Goal: Navigation & Orientation: Find specific page/section

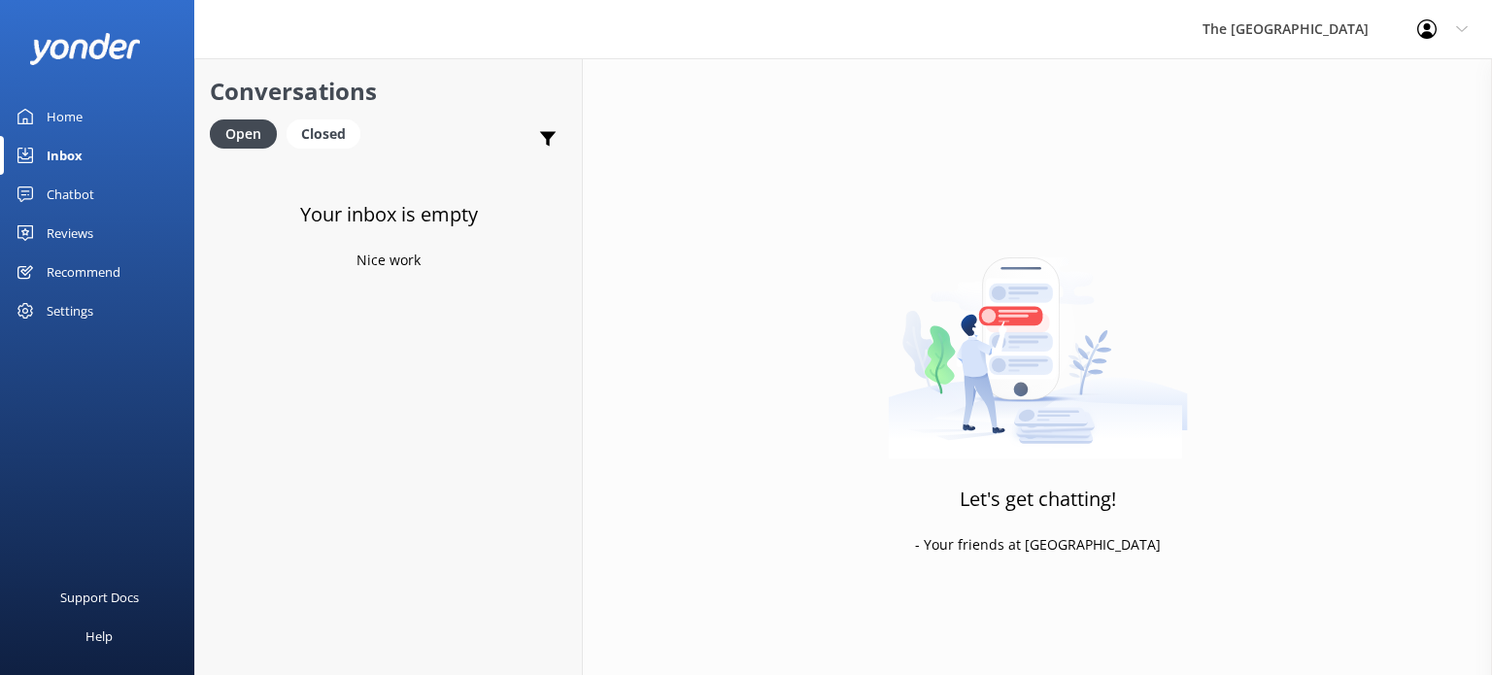
click at [88, 189] on div "Chatbot" at bounding box center [71, 194] width 48 height 39
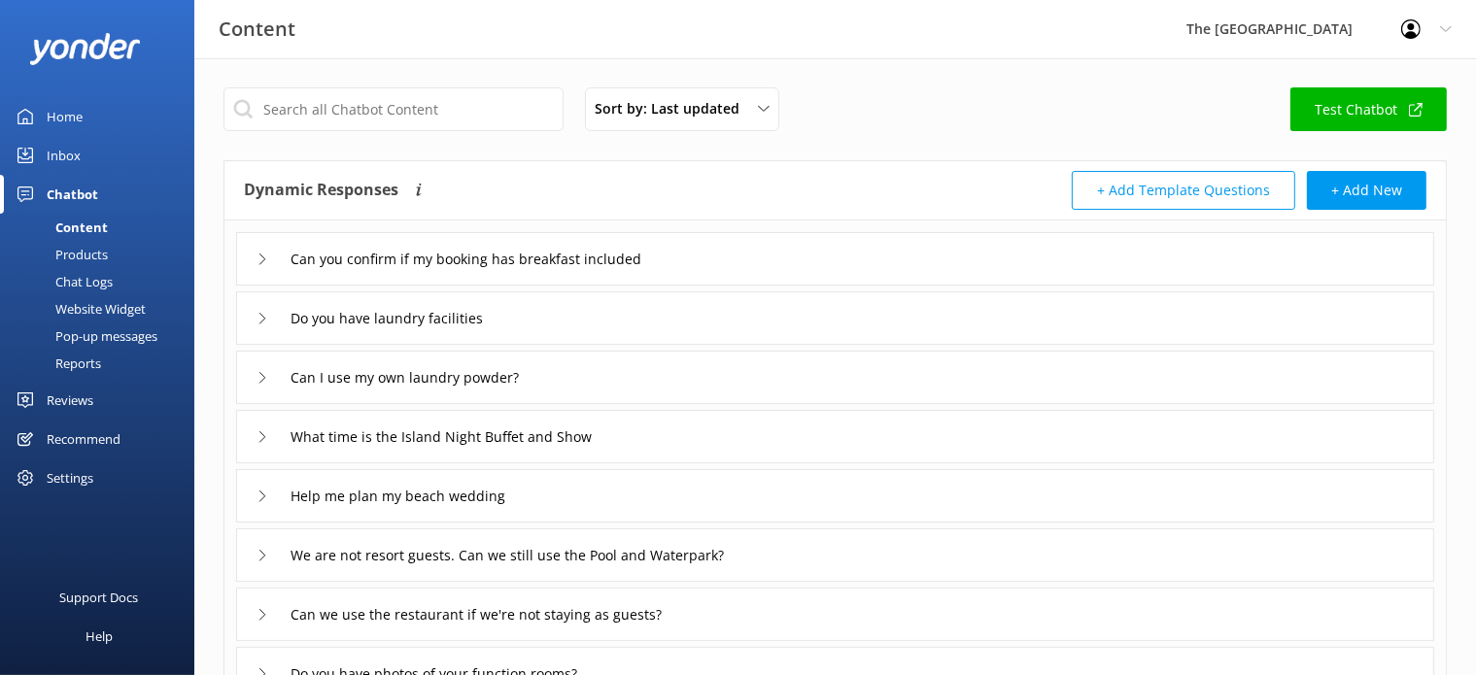
click at [95, 285] on div "Chat Logs" at bounding box center [62, 281] width 101 height 27
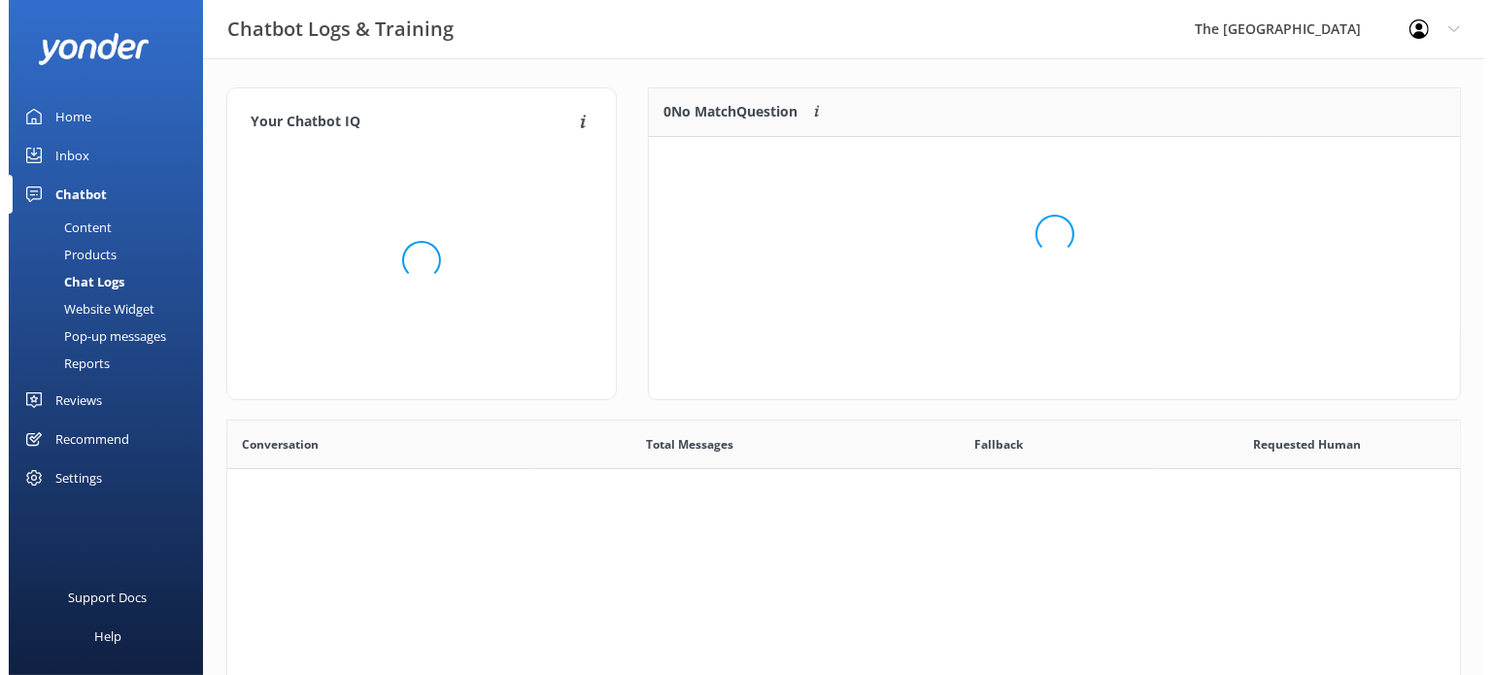
scroll to position [664, 1216]
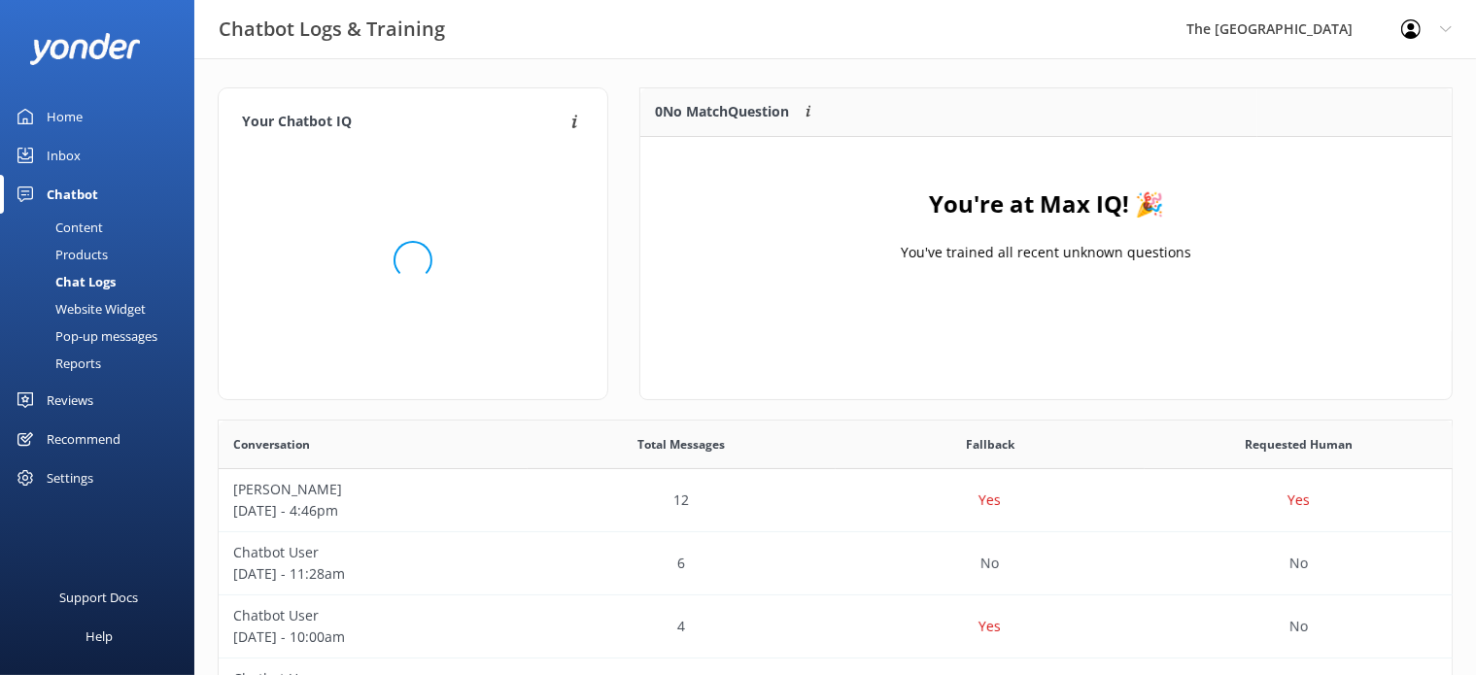
click at [73, 152] on div "Inbox" at bounding box center [64, 155] width 34 height 39
